Goal: Task Accomplishment & Management: Manage account settings

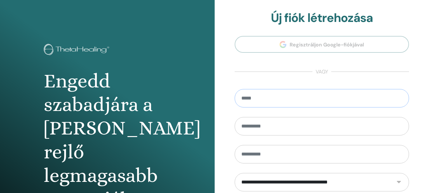
drag, startPoint x: 309, startPoint y: 97, endPoint x: 313, endPoint y: 98, distance: 4.5
click at [313, 98] on input "email" at bounding box center [321, 98] width 174 height 18
paste input "*"
type input "**********"
drag, startPoint x: 275, startPoint y: 132, endPoint x: 279, endPoint y: 133, distance: 4.2
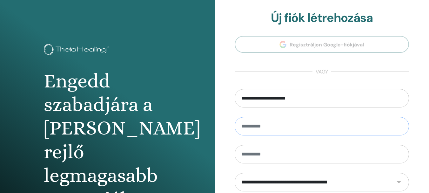
click at [275, 134] on input "text" at bounding box center [321, 126] width 174 height 18
type input "*******"
drag, startPoint x: 243, startPoint y: 147, endPoint x: 246, endPoint y: 153, distance: 6.5
click at [245, 152] on input "text" at bounding box center [321, 154] width 174 height 18
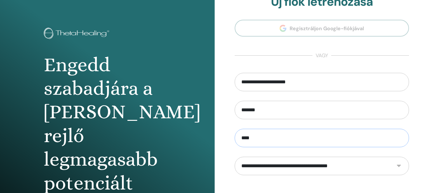
scroll to position [95, 0]
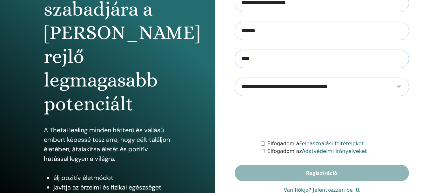
type input "****"
click at [389, 87] on select "**********" at bounding box center [321, 86] width 174 height 18
select select "***"
click at [234, 77] on select "**********" at bounding box center [321, 86] width 174 height 18
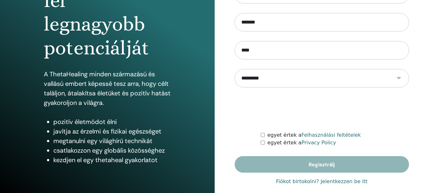
scroll to position [112, 0]
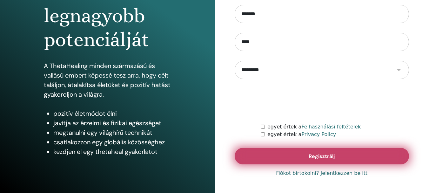
click at [319, 157] on span "Regisztrálj" at bounding box center [321, 156] width 26 height 7
click at [340, 156] on button "Regisztrálj" at bounding box center [321, 156] width 174 height 16
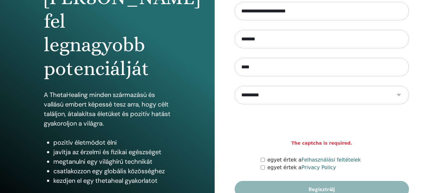
scroll to position [95, 0]
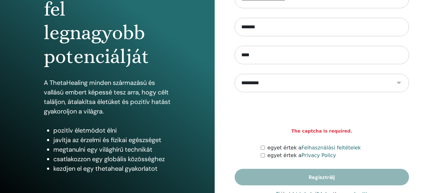
click at [263, 151] on div "egyet értek a Felhasználási feltételek" at bounding box center [334, 148] width 148 height 8
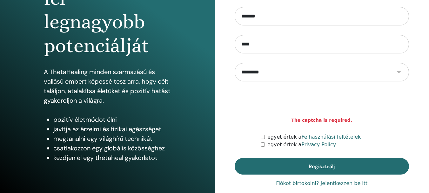
scroll to position [112, 0]
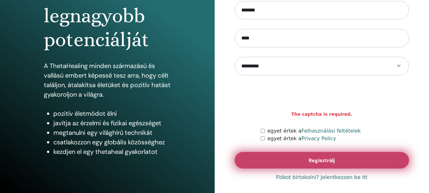
click at [364, 155] on button "Regisztrálj" at bounding box center [321, 160] width 174 height 16
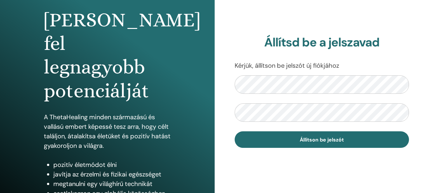
scroll to position [63, 0]
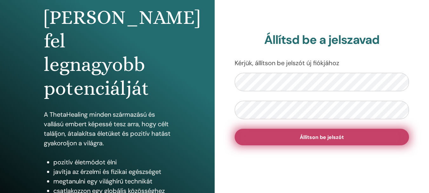
drag, startPoint x: 338, startPoint y: 141, endPoint x: 341, endPoint y: 137, distance: 4.1
click at [340, 138] on button "Állítson be jelszót" at bounding box center [321, 136] width 174 height 16
click at [327, 136] on span "Állítson be jelszót" at bounding box center [321, 137] width 44 height 7
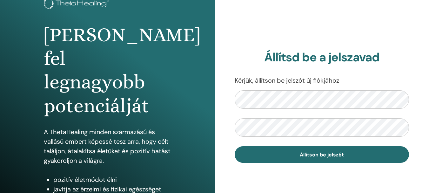
scroll to position [63, 0]
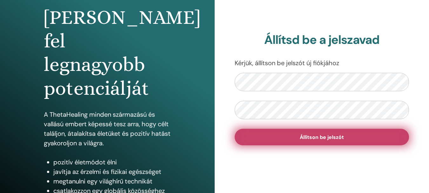
click at [291, 131] on button "Állítson be jelszót" at bounding box center [321, 136] width 174 height 16
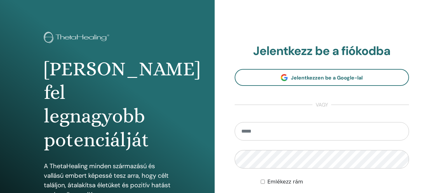
scroll to position [63, 0]
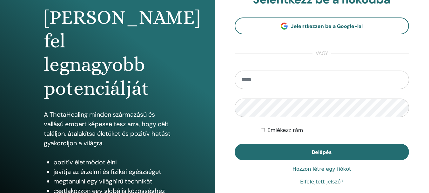
click at [279, 74] on input "email" at bounding box center [321, 79] width 174 height 18
type input "**********"
click at [264, 137] on form "**********" at bounding box center [321, 114] width 174 height 89
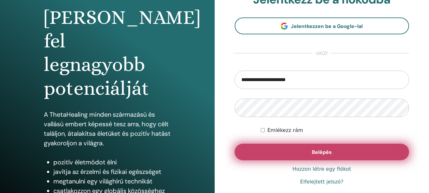
click at [299, 153] on button "Belépés" at bounding box center [321, 151] width 174 height 16
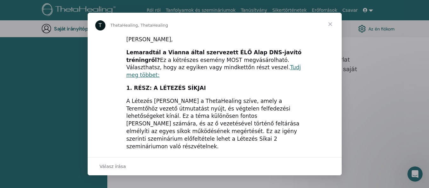
click at [331, 23] on span "Bezárás" at bounding box center [330, 24] width 23 height 23
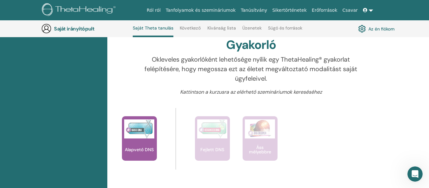
click at [381, 28] on font "Az én fiókom" at bounding box center [381, 29] width 26 height 6
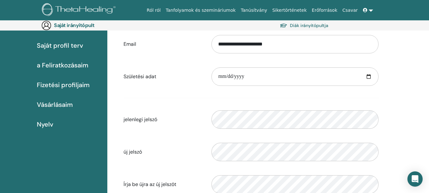
scroll to position [74, 0]
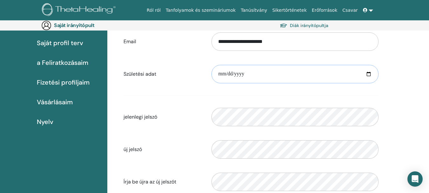
click at [214, 70] on input "date" at bounding box center [294, 74] width 167 height 18
drag, startPoint x: 233, startPoint y: 74, endPoint x: 238, endPoint y: 79, distance: 6.5
click at [233, 74] on input "date" at bounding box center [294, 74] width 167 height 18
type input "**********"
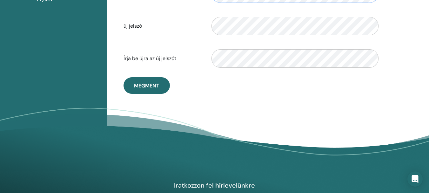
scroll to position [201, 0]
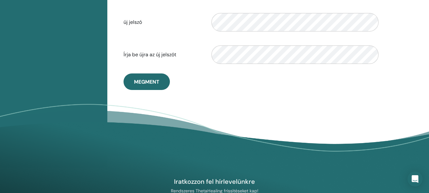
drag, startPoint x: 135, startPoint y: 76, endPoint x: 227, endPoint y: 122, distance: 103.1
click at [146, 81] on button "Megment" at bounding box center [146, 81] width 46 height 16
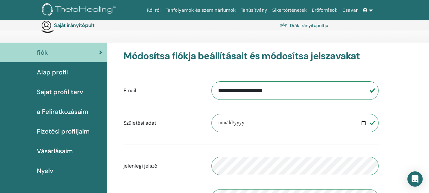
scroll to position [0, 0]
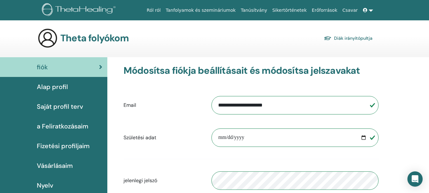
click at [53, 86] on font "Alap profil" at bounding box center [52, 86] width 31 height 8
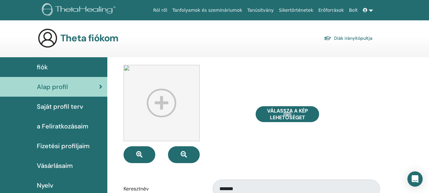
click at [55, 106] on span "Saját profil terv" at bounding box center [60, 107] width 46 height 10
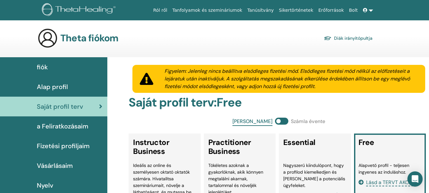
click at [73, 126] on span "a Feliratkozásaim" at bounding box center [62, 126] width 51 height 10
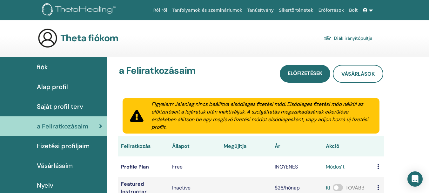
click at [227, 9] on link "Tanfolyamok és szemináriumok" at bounding box center [207, 10] width 75 height 12
